Goal: Task Accomplishment & Management: Use online tool/utility

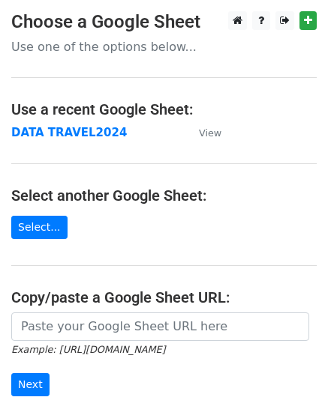
click at [76, 135] on strong "DATA TRAVEL2024" at bounding box center [68, 132] width 115 height 13
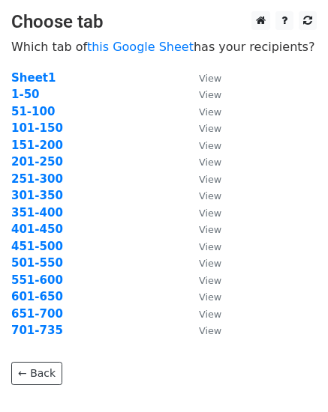
click at [84, 95] on td "1-50" at bounding box center [97, 94] width 172 height 17
click at [22, 90] on strong "1-50" at bounding box center [25, 94] width 28 height 13
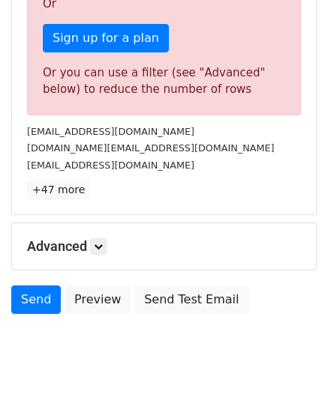
scroll to position [554, 0]
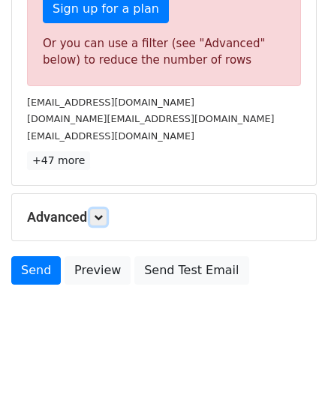
click at [99, 211] on link at bounding box center [98, 217] width 16 height 16
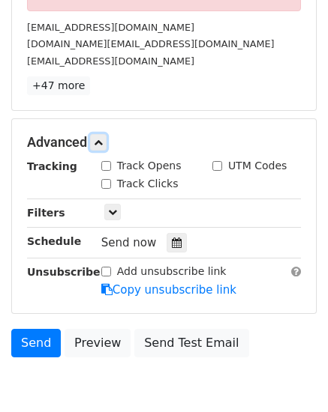
scroll to position [702, 0]
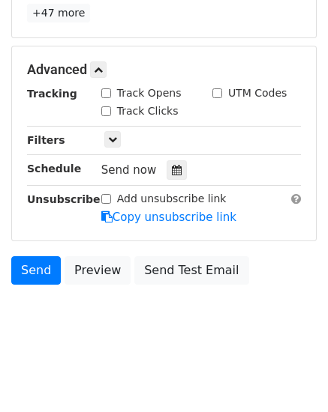
click at [172, 166] on icon at bounding box center [177, 170] width 10 height 10
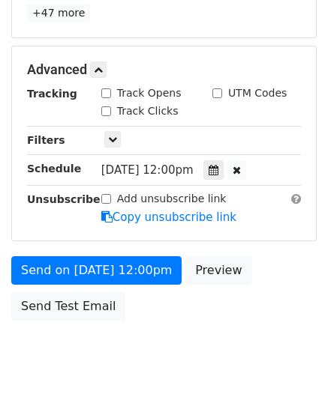
click at [281, 283] on div "Send on Sep 20 at 12:00pm Preview Send Test Email" at bounding box center [164, 292] width 328 height 72
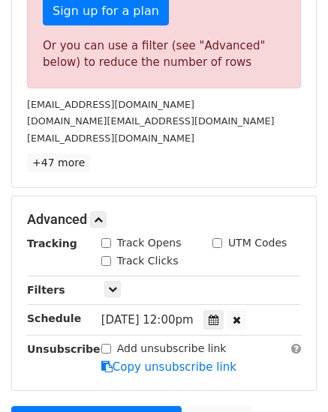
scroll to position [738, 0]
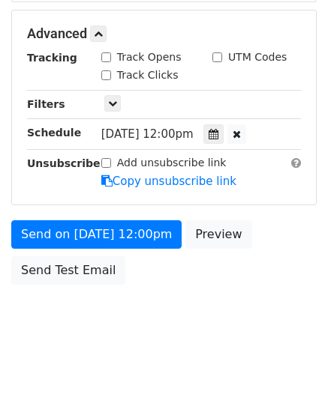
click at [218, 131] on icon at bounding box center [213, 134] width 10 height 10
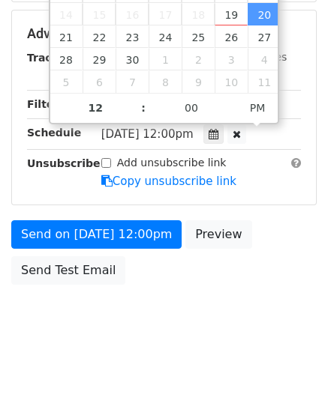
type input "2025-09-20 13:00"
type input "01"
click at [136, 100] on span at bounding box center [135, 100] width 10 height 15
type input "2025-09-20 14:00"
type input "02"
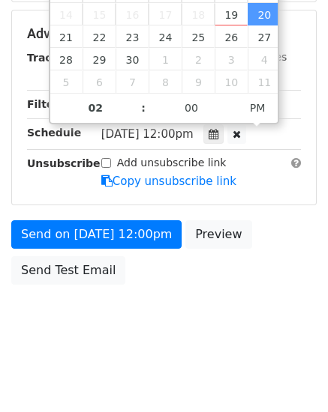
click at [136, 100] on span at bounding box center [135, 100] width 10 height 15
type input "2025-09-20 15:00"
type input "03"
click at [136, 100] on span at bounding box center [135, 100] width 10 height 15
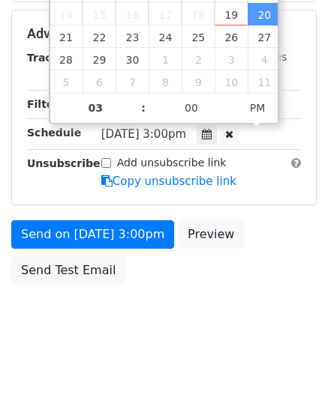
type input "2025-09-20 16:00"
type input "04"
click at [136, 98] on span at bounding box center [135, 100] width 10 height 15
type input "2025-09-20 17:00"
type input "05"
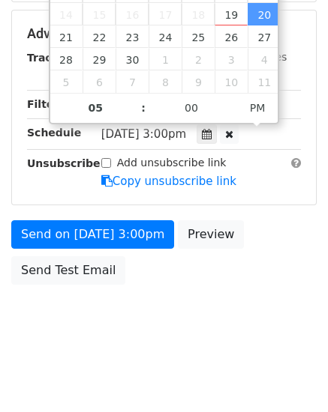
click at [136, 98] on span at bounding box center [135, 100] width 10 height 15
type input "2025-09-20 18:00"
type input "06"
click at [136, 98] on span at bounding box center [135, 100] width 10 height 15
type input "2025-09-20 19:00"
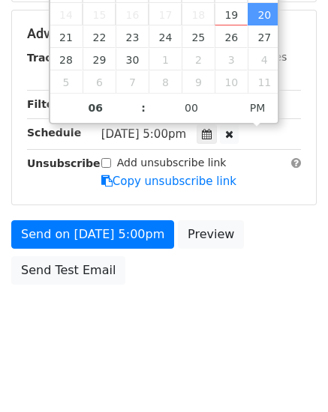
type input "07"
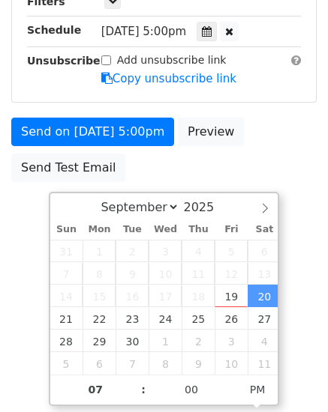
scroll to position [352, 0]
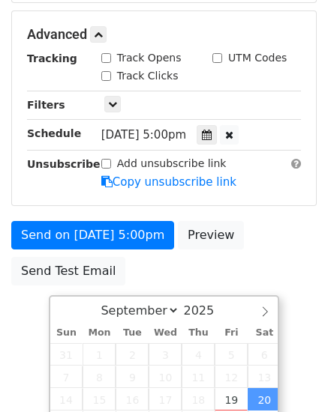
click at [136, 98] on div "Advanced Tracking Track Opens UTM Codes Track Clicks Filters Only include sprea…" at bounding box center [164, 108] width 304 height 194
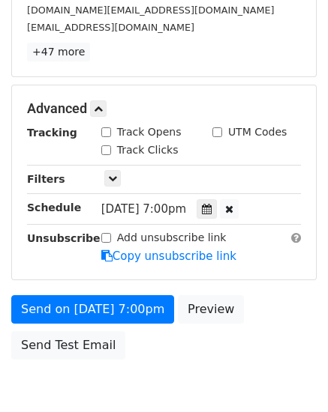
scroll to position [738, 0]
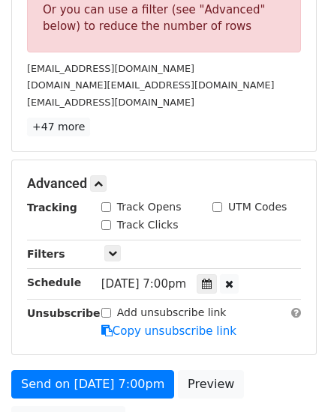
scroll to position [663, 0]
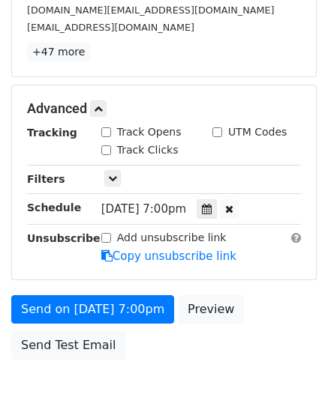
click at [211, 207] on icon at bounding box center [207, 209] width 10 height 10
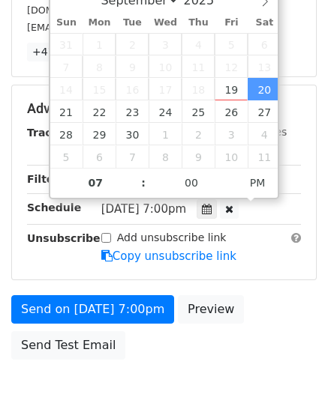
type input "2025-09-20 20:00"
type input "08"
click at [133, 171] on span at bounding box center [135, 175] width 10 height 15
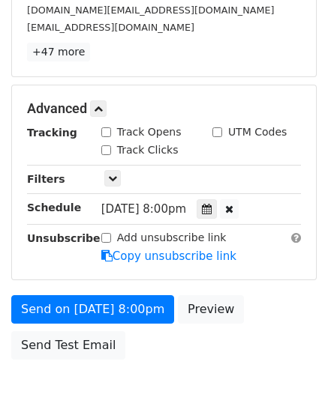
click at [298, 303] on div "Send on Sep 20 at 8:00pm Preview Send Test Email" at bounding box center [164, 331] width 328 height 72
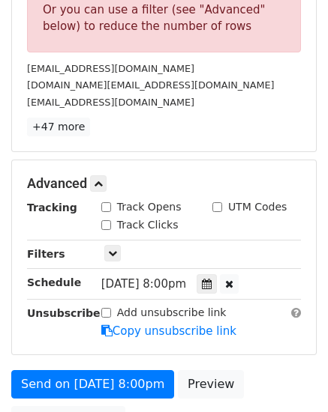
scroll to position [738, 0]
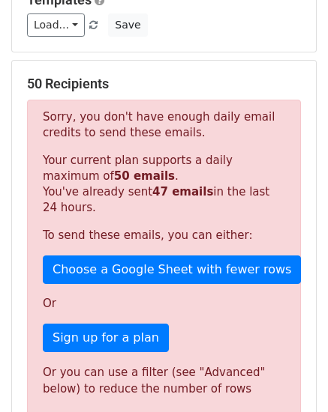
scroll to position [300, 0]
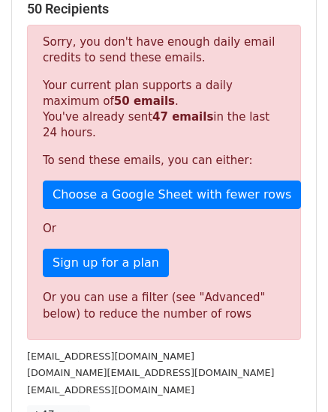
click at [59, 306] on div "Or you can use a filter (see "Advanced" below) to reduce the number of rows" at bounding box center [164, 306] width 242 height 34
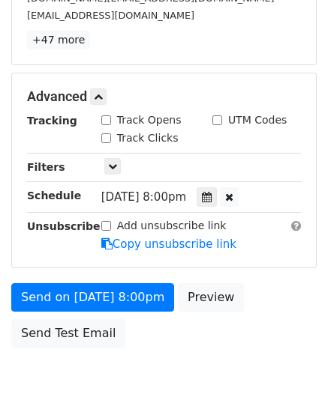
scroll to position [738, 0]
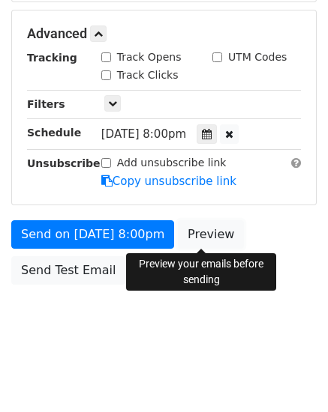
click at [192, 235] on link "Preview" at bounding box center [211, 234] width 66 height 28
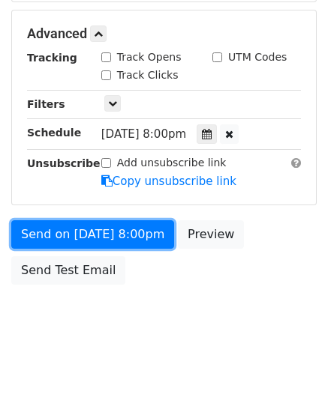
click at [88, 230] on link "Send on Sep 20 at 8:00pm" at bounding box center [92, 234] width 163 height 28
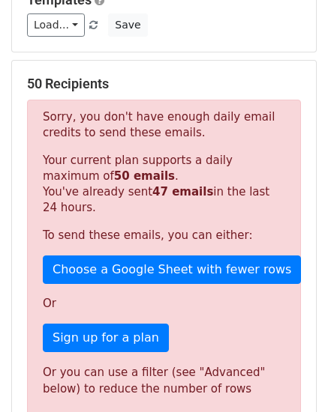
scroll to position [300, 0]
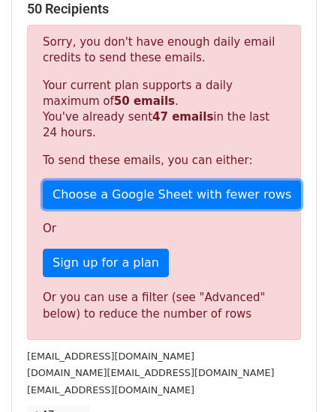
click at [187, 194] on link "Choose a Google Sheet with fewer rows" at bounding box center [172, 195] width 258 height 28
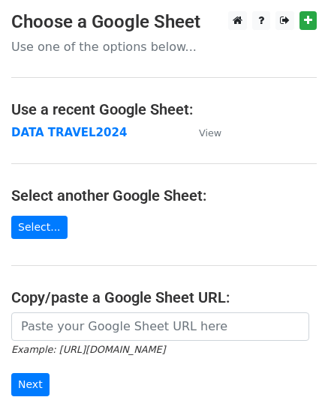
click at [49, 132] on strong "DATA TRAVEL2024" at bounding box center [68, 132] width 115 height 13
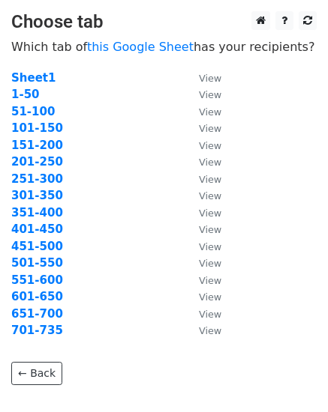
click at [25, 95] on strong "1-50" at bounding box center [25, 94] width 28 height 13
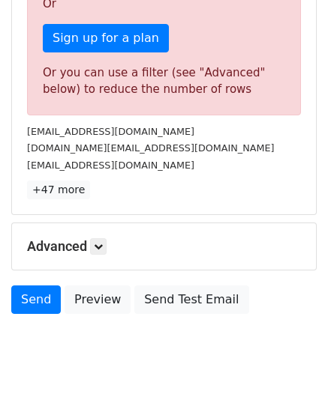
scroll to position [554, 0]
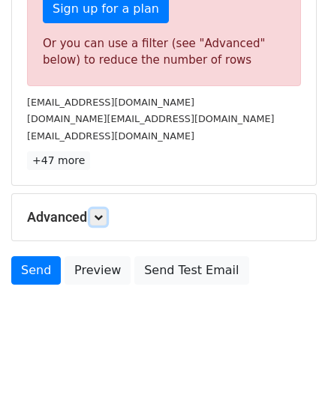
click at [96, 218] on link at bounding box center [98, 217] width 16 height 16
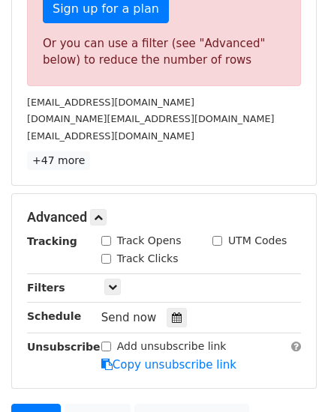
click at [172, 319] on icon at bounding box center [177, 318] width 10 height 10
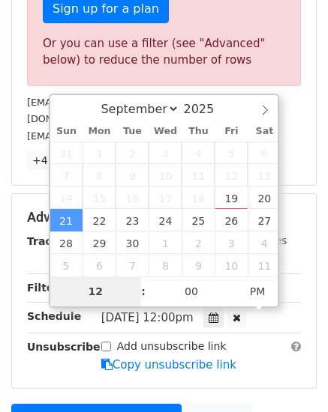
scroll to position [456, 0]
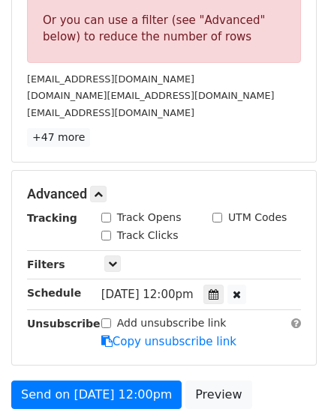
scroll to position [652, 0]
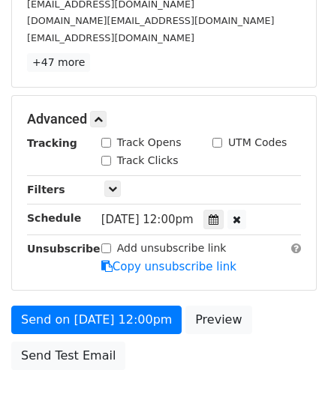
click at [271, 259] on div "Add unsubscribe link Copy unsubscribe link" at bounding box center [201, 258] width 222 height 34
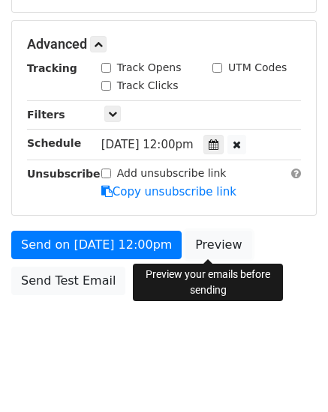
click at [217, 246] on link "Preview" at bounding box center [218, 245] width 66 height 28
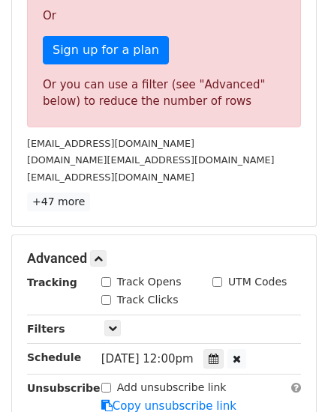
scroll to position [588, 0]
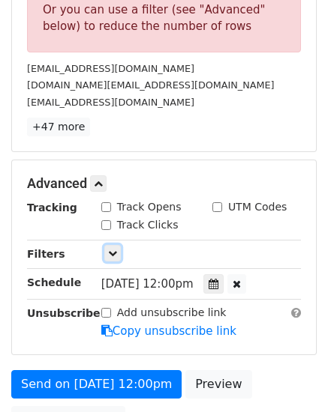
click at [112, 254] on icon at bounding box center [112, 253] width 9 height 9
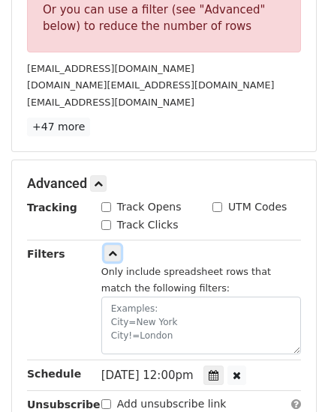
scroll to position [663, 0]
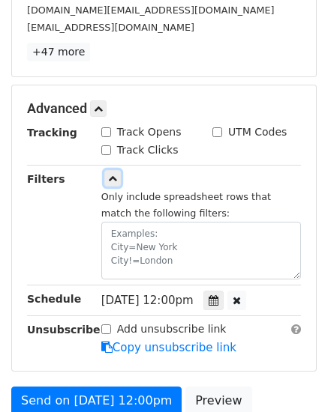
click at [109, 174] on icon at bounding box center [112, 178] width 9 height 9
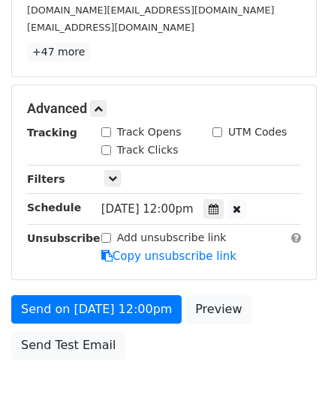
click at [218, 212] on icon at bounding box center [213, 209] width 10 height 10
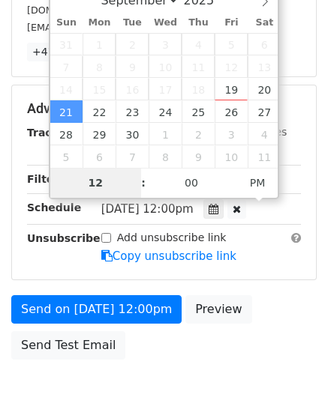
type input "2025-09-20 12:00"
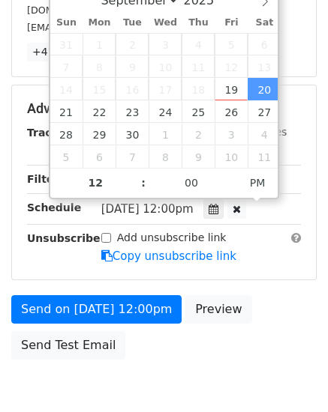
click at [280, 317] on div "Send on Sep 20 at 12:00pm Preview Send Test Email" at bounding box center [164, 331] width 328 height 72
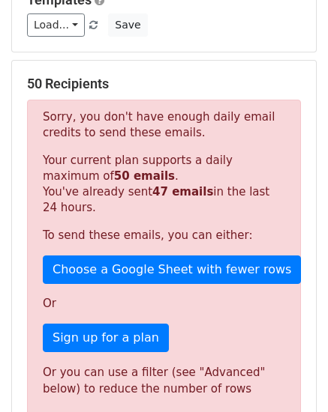
scroll to position [300, 0]
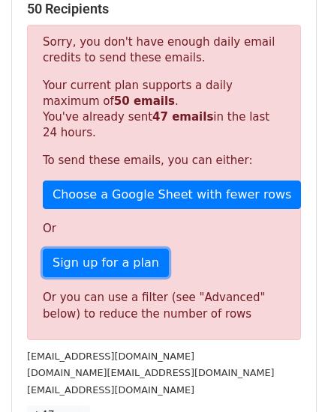
click at [112, 265] on link "Sign up for a plan" at bounding box center [106, 263] width 126 height 28
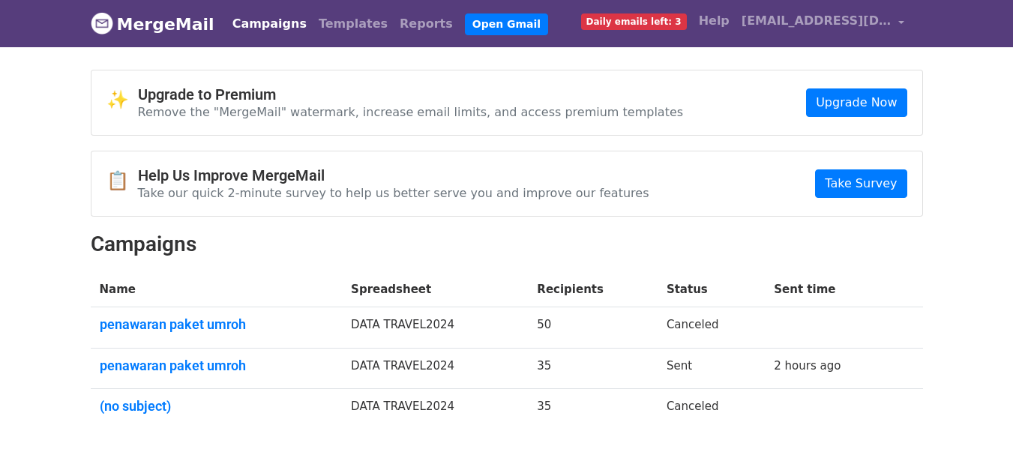
scroll to position [75, 0]
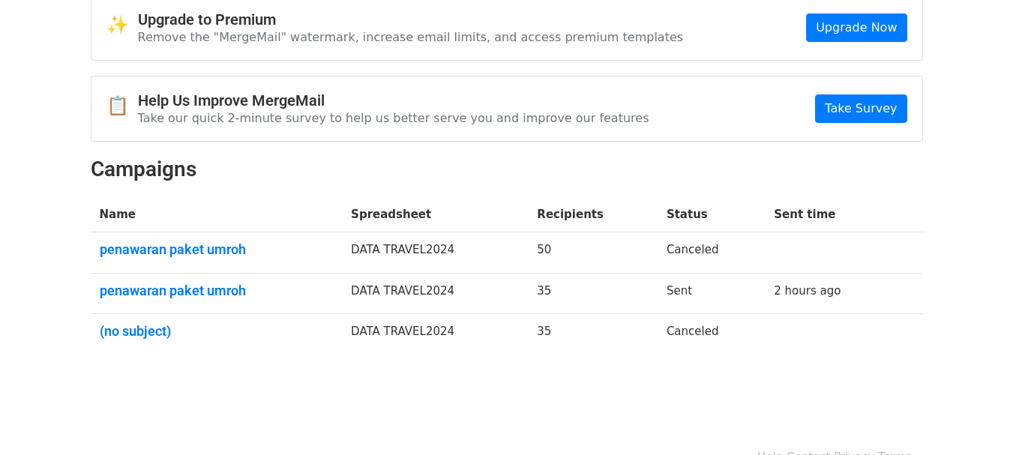
click at [148, 245] on link "penawaran paket umroh" at bounding box center [217, 249] width 234 height 16
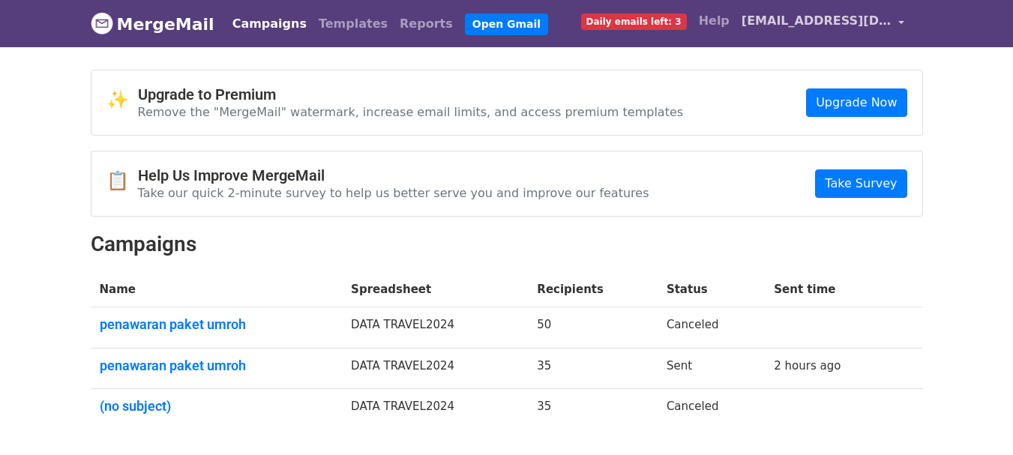
click at [790, 22] on span "[EMAIL_ADDRESS][DOMAIN_NAME]" at bounding box center [816, 21] width 150 height 18
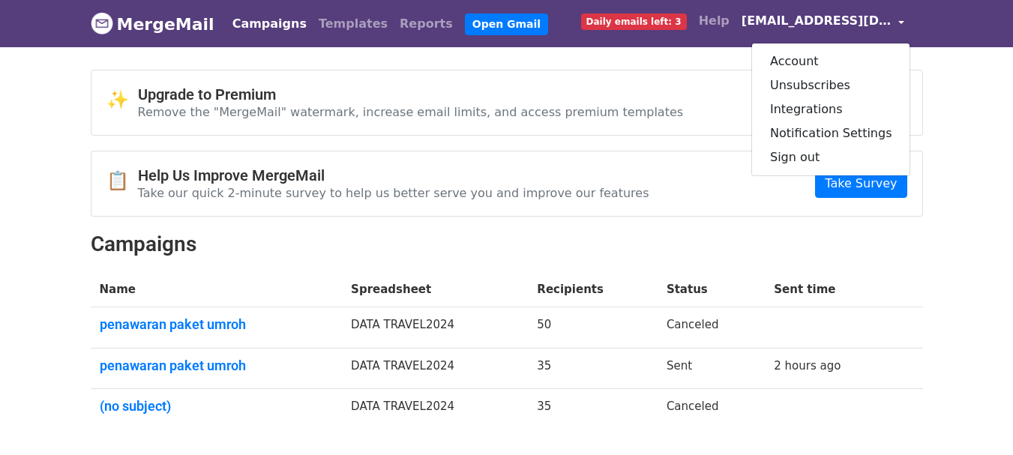
click at [963, 127] on body "MergeMail Campaigns Templates Reports Open Gmail Daily emails left: 3 Help afaf…" at bounding box center [506, 251] width 1013 height 502
